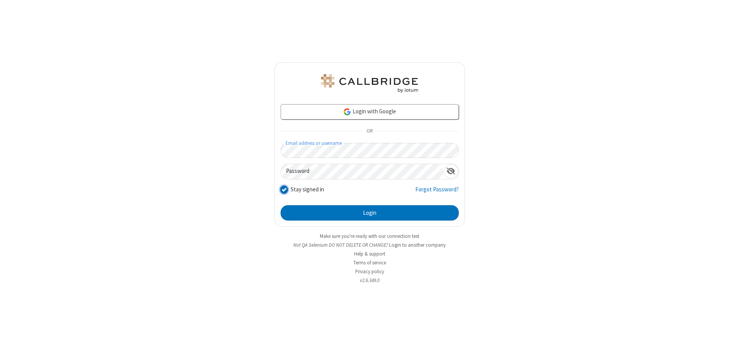
click at [284, 189] on input "Stay signed in" at bounding box center [284, 189] width 7 height 8
checkbox input "false"
click at [369, 213] on button "Login" at bounding box center [370, 212] width 178 height 15
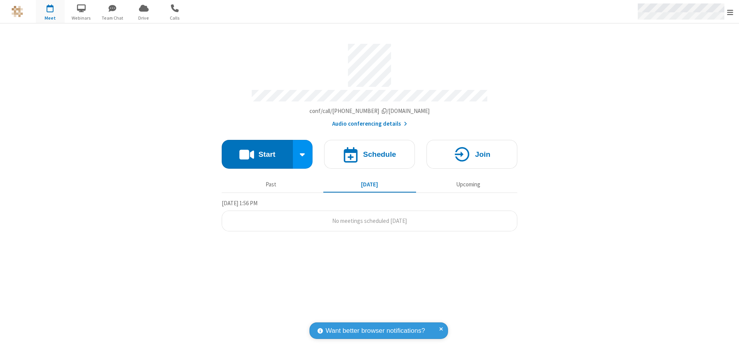
click at [730, 12] on span "Open menu" at bounding box center [730, 12] width 6 height 8
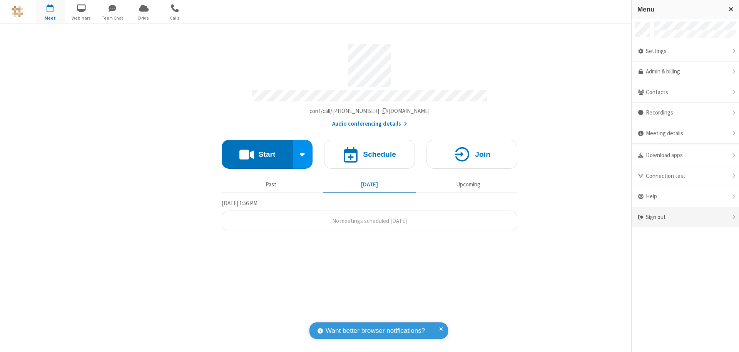
click at [685, 217] on div "Sign out" at bounding box center [684, 217] width 107 height 20
